Goal: Find specific page/section

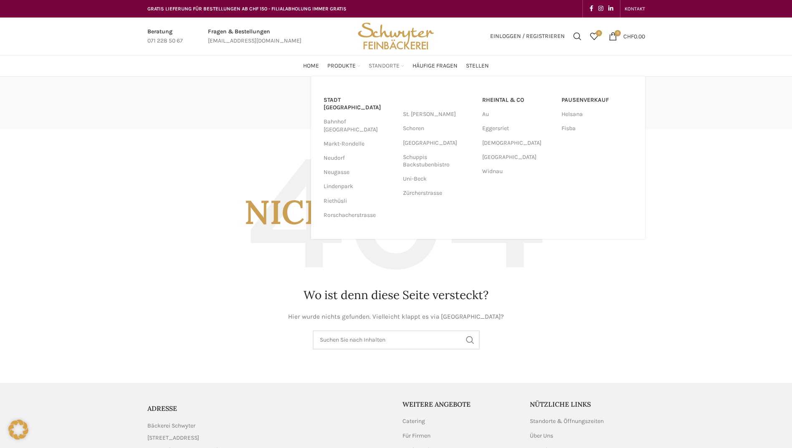
click at [381, 63] on span "Standorte" at bounding box center [383, 66] width 31 height 8
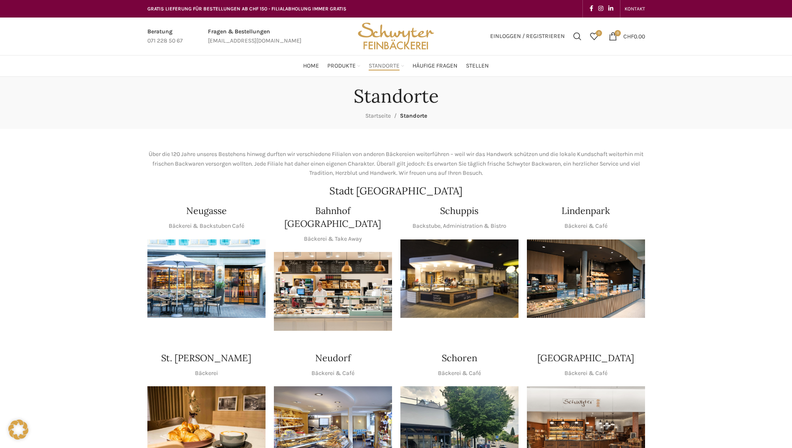
scroll to position [42, 0]
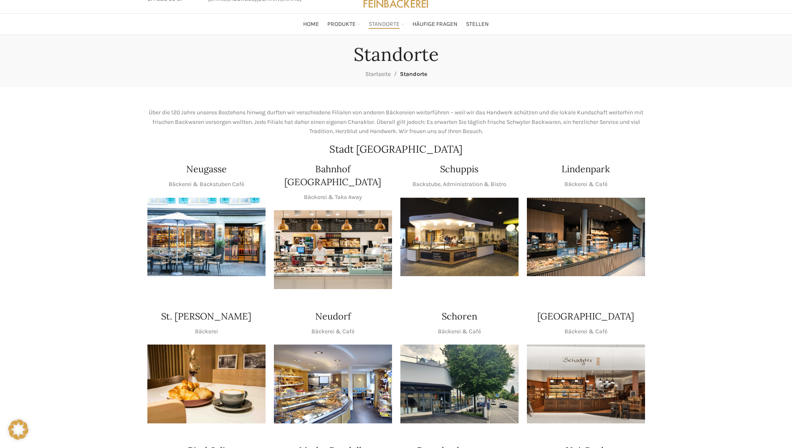
click at [361, 250] on img "1 / 1" at bounding box center [333, 249] width 118 height 79
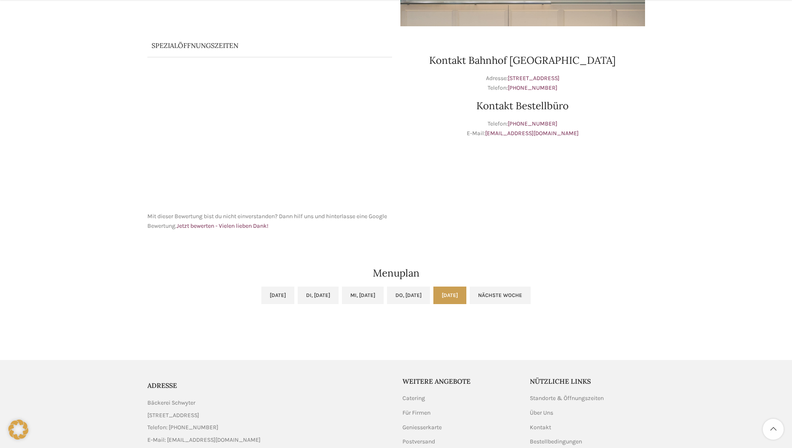
scroll to position [250, 0]
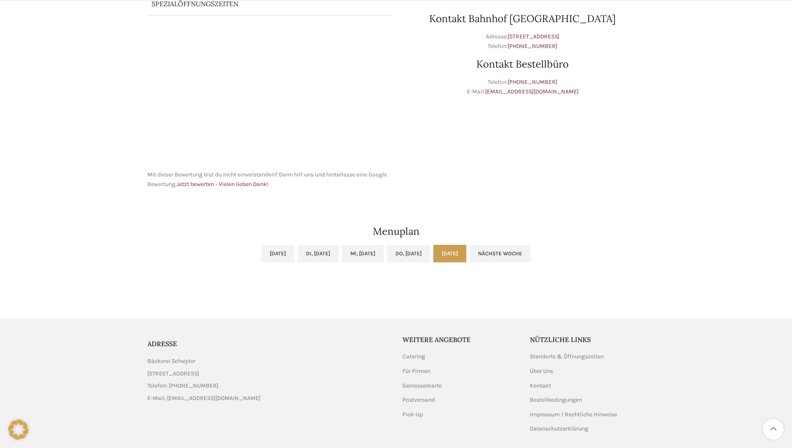
click at [466, 255] on link "[DATE]" at bounding box center [449, 254] width 33 height 18
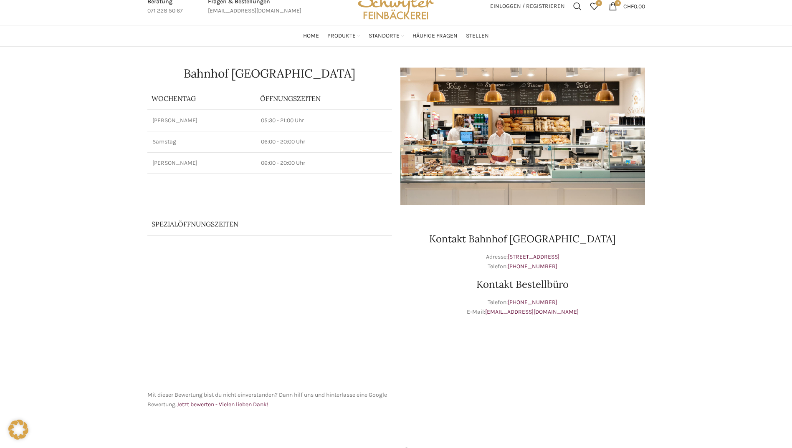
scroll to position [278, 0]
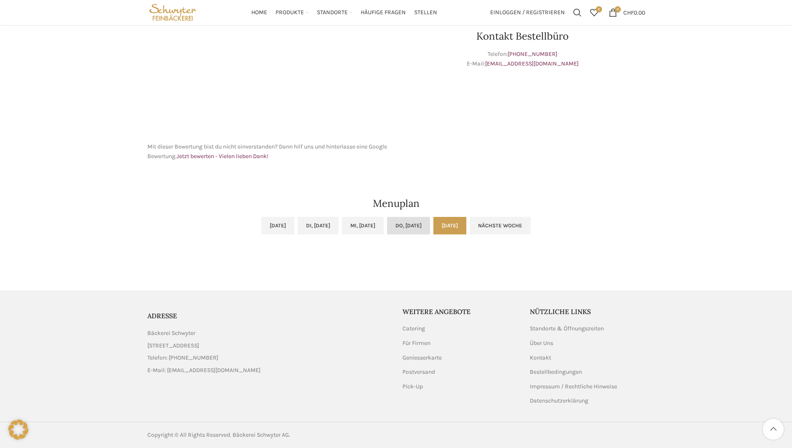
click at [415, 231] on link "Do, [DATE]" at bounding box center [408, 226] width 43 height 18
click at [466, 231] on link "[DATE]" at bounding box center [449, 226] width 33 height 18
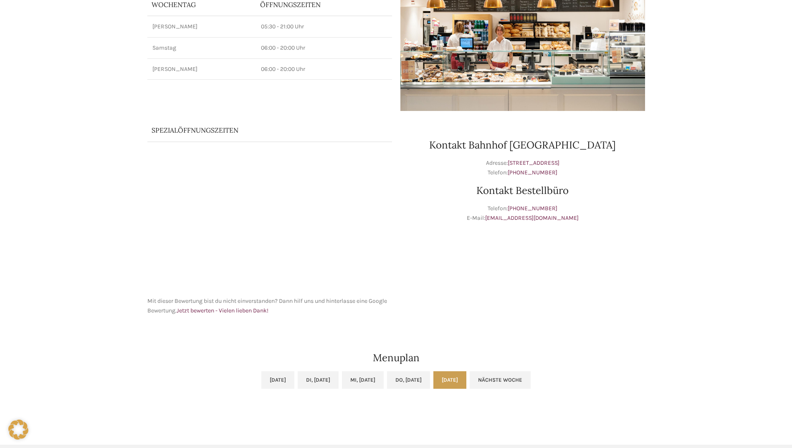
scroll to position [0, 0]
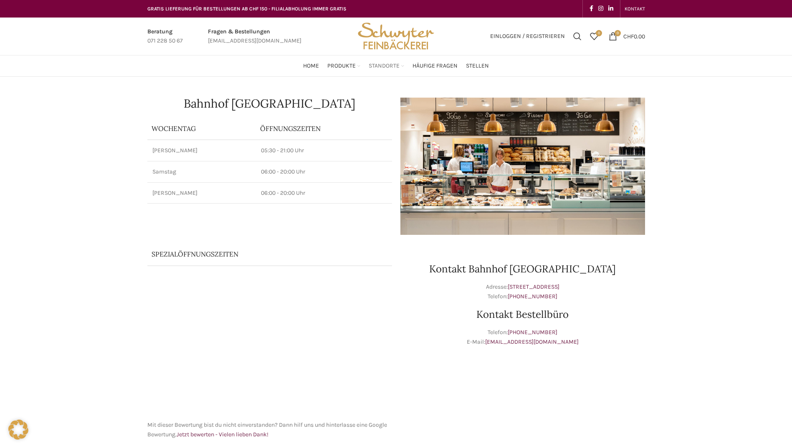
click at [372, 66] on span "Standorte" at bounding box center [383, 66] width 31 height 8
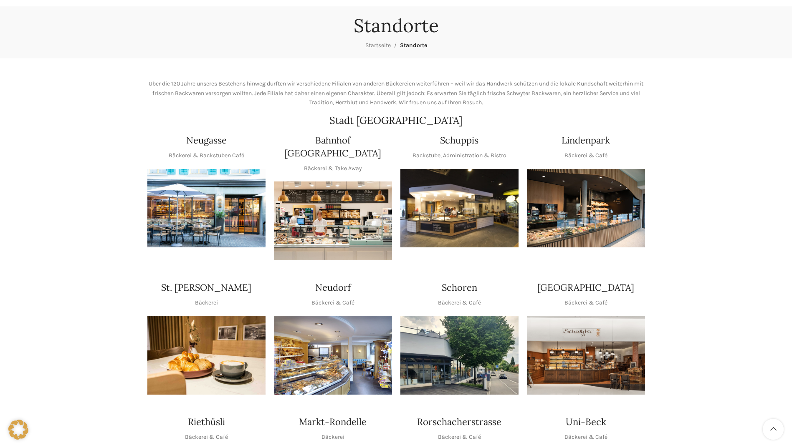
scroll to position [125, 0]
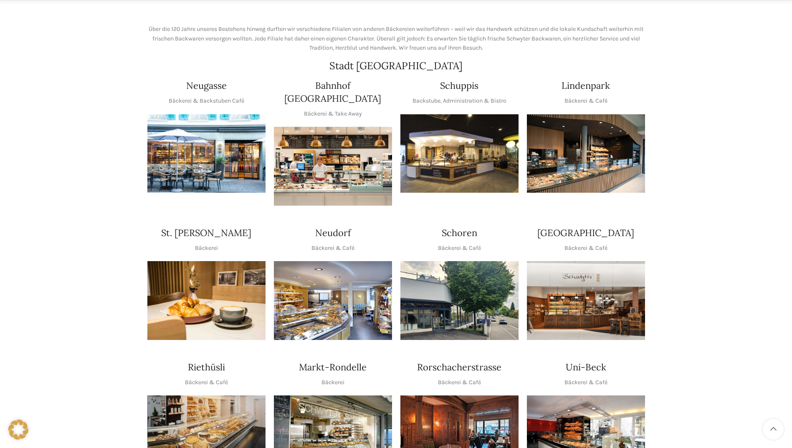
click at [332, 300] on img "1 / 1" at bounding box center [333, 300] width 118 height 79
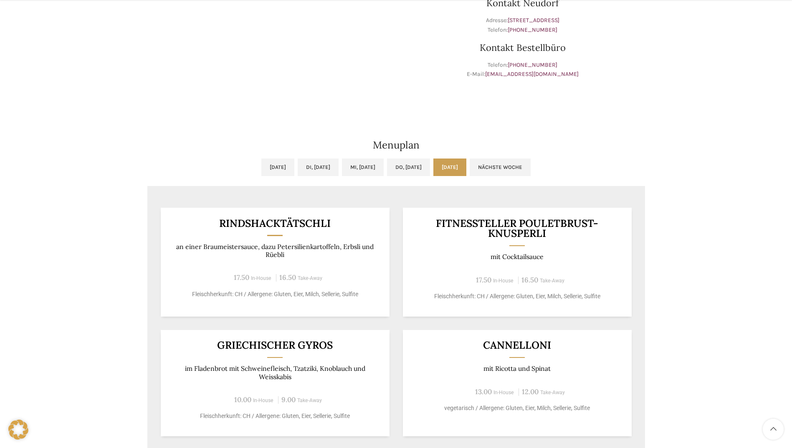
scroll to position [292, 0]
